Goal: Task Accomplishment & Management: Complete application form

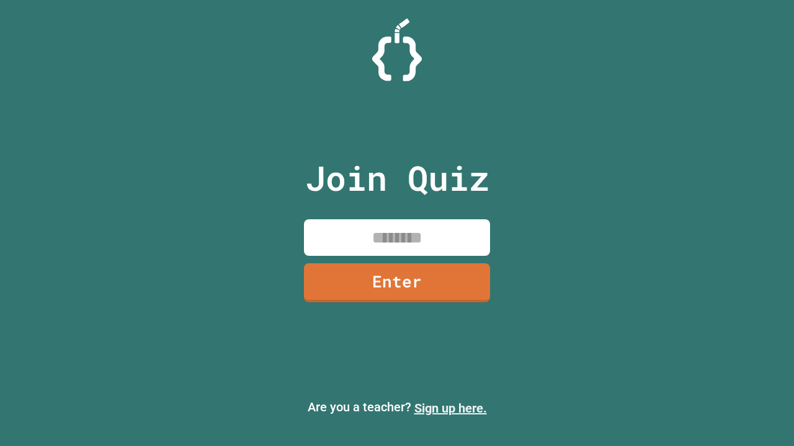
click at [450, 409] on link "Sign up here." at bounding box center [450, 408] width 73 height 15
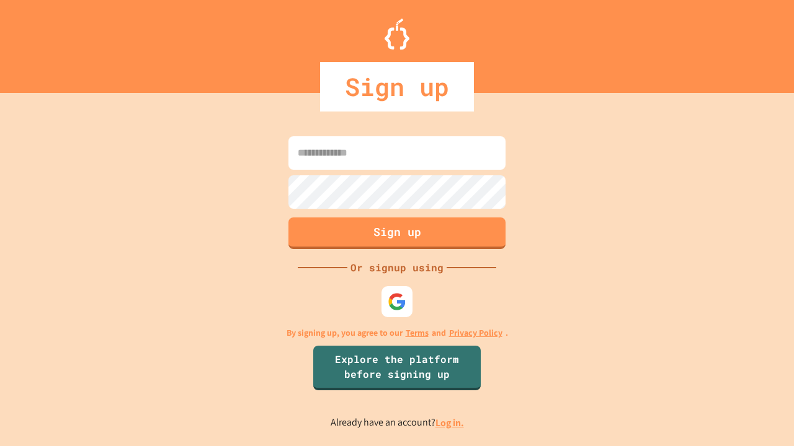
click at [450, 423] on link "Log in." at bounding box center [449, 423] width 29 height 13
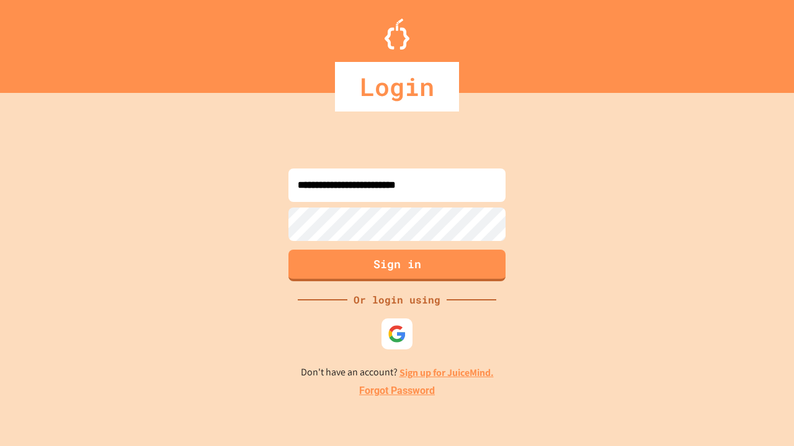
type input "**********"
